Goal: Find specific page/section: Find specific page/section

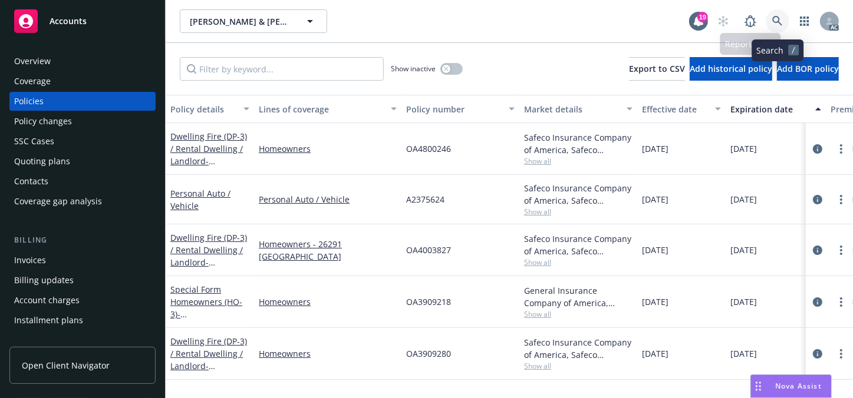
click at [778, 29] on link at bounding box center [778, 21] width 24 height 24
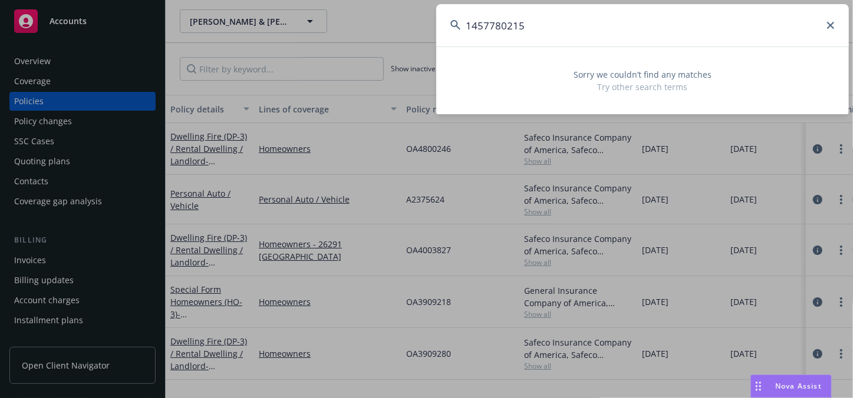
type input "1457780215"
drag, startPoint x: 588, startPoint y: 27, endPoint x: 319, endPoint y: 51, distance: 270.4
click at [319, 51] on div "1457780215 Sorry we couldn’t find any matches Try other search terms" at bounding box center [426, 199] width 853 height 398
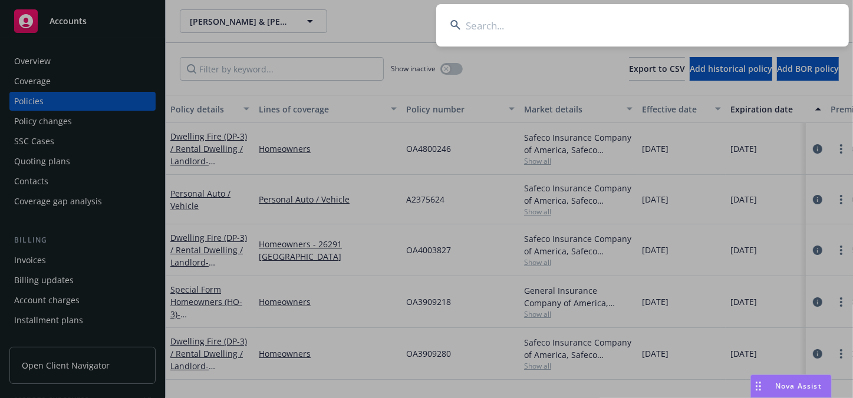
paste input "994773186"
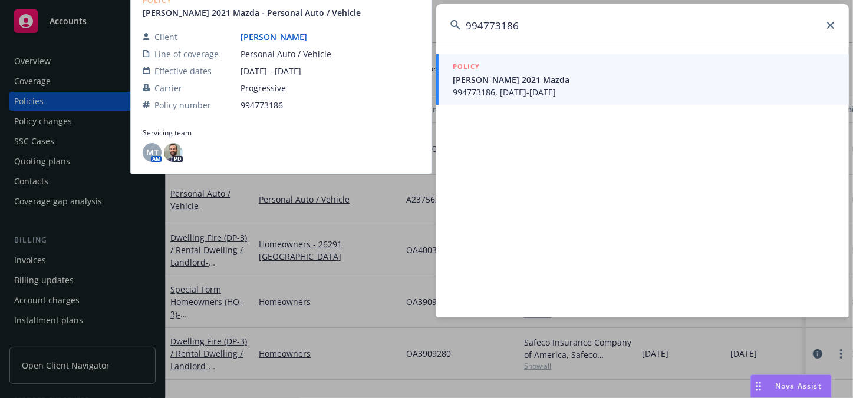
type input "994773186"
click at [489, 78] on span "[PERSON_NAME] 2021 Mazda" at bounding box center [644, 80] width 382 height 12
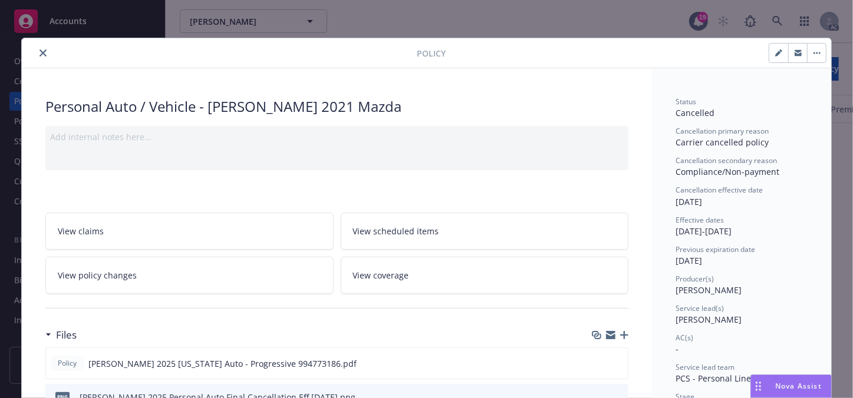
click at [41, 51] on icon "close" at bounding box center [42, 53] width 7 height 7
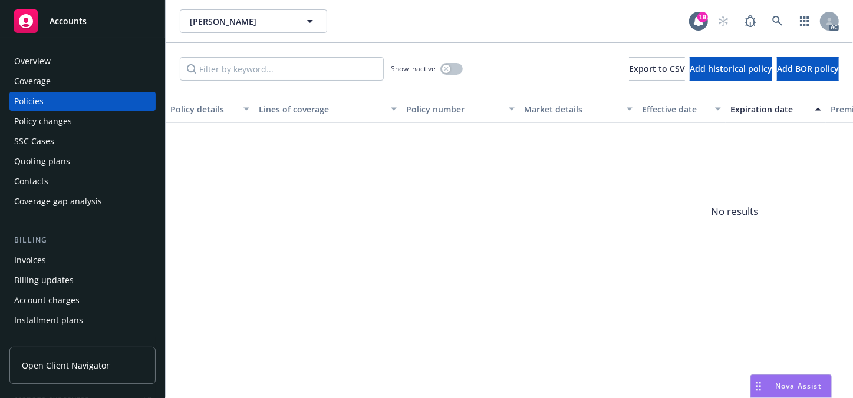
click at [60, 123] on div "Policy changes" at bounding box center [43, 121] width 58 height 19
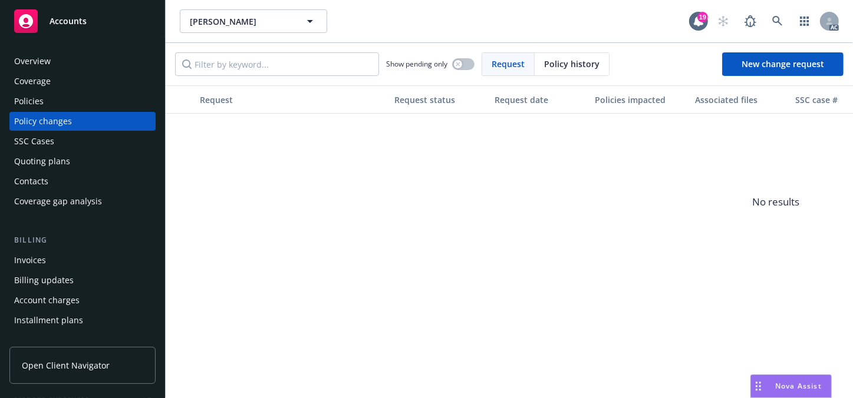
click at [52, 143] on div "SSC Cases" at bounding box center [34, 141] width 40 height 19
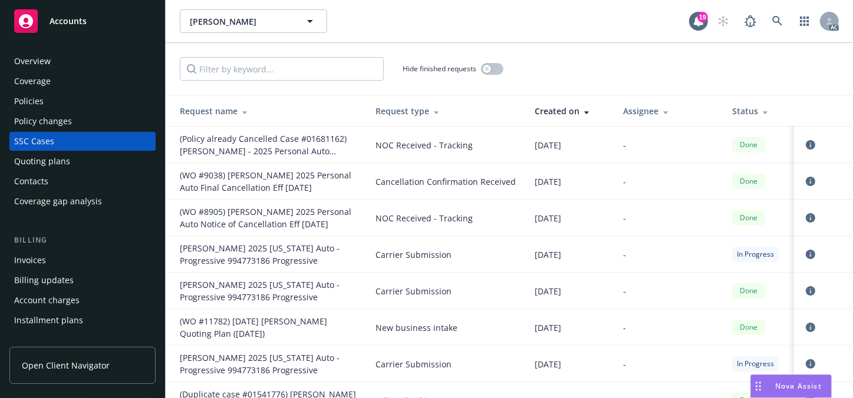
click at [54, 55] on div "Overview" at bounding box center [82, 61] width 137 height 19
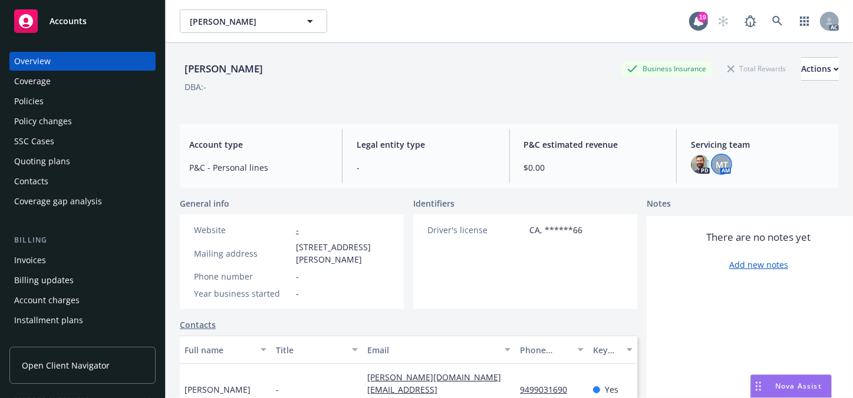
click at [716, 167] on span "MT" at bounding box center [722, 165] width 12 height 12
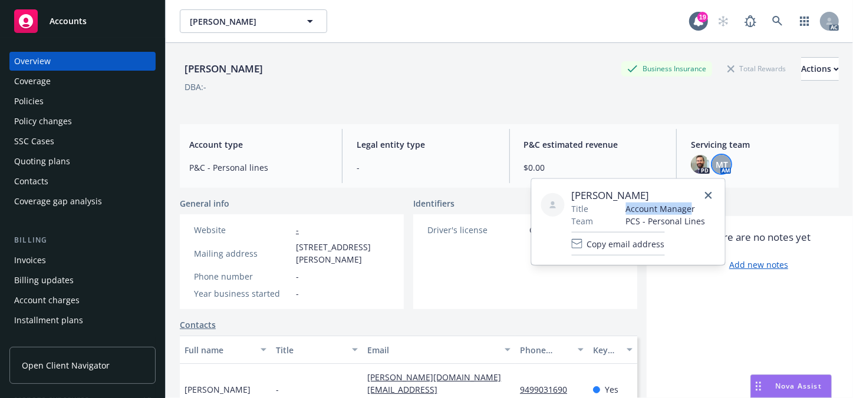
drag, startPoint x: 627, startPoint y: 208, endPoint x: 690, endPoint y: 212, distance: 63.2
click at [690, 212] on span "Account Manager" at bounding box center [666, 209] width 80 height 12
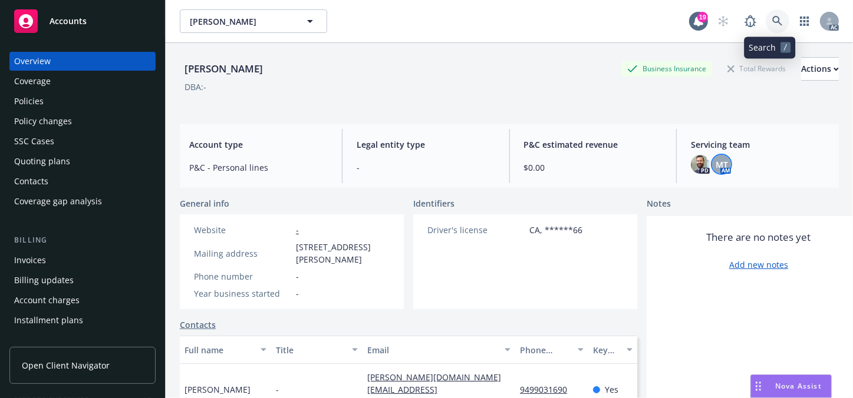
click at [772, 22] on icon at bounding box center [777, 21] width 11 height 11
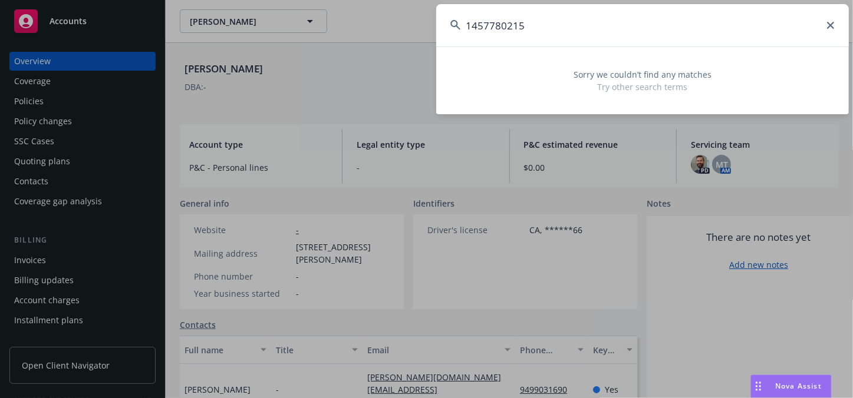
type input "1457780215"
